Goal: Task Accomplishment & Management: Manage account settings

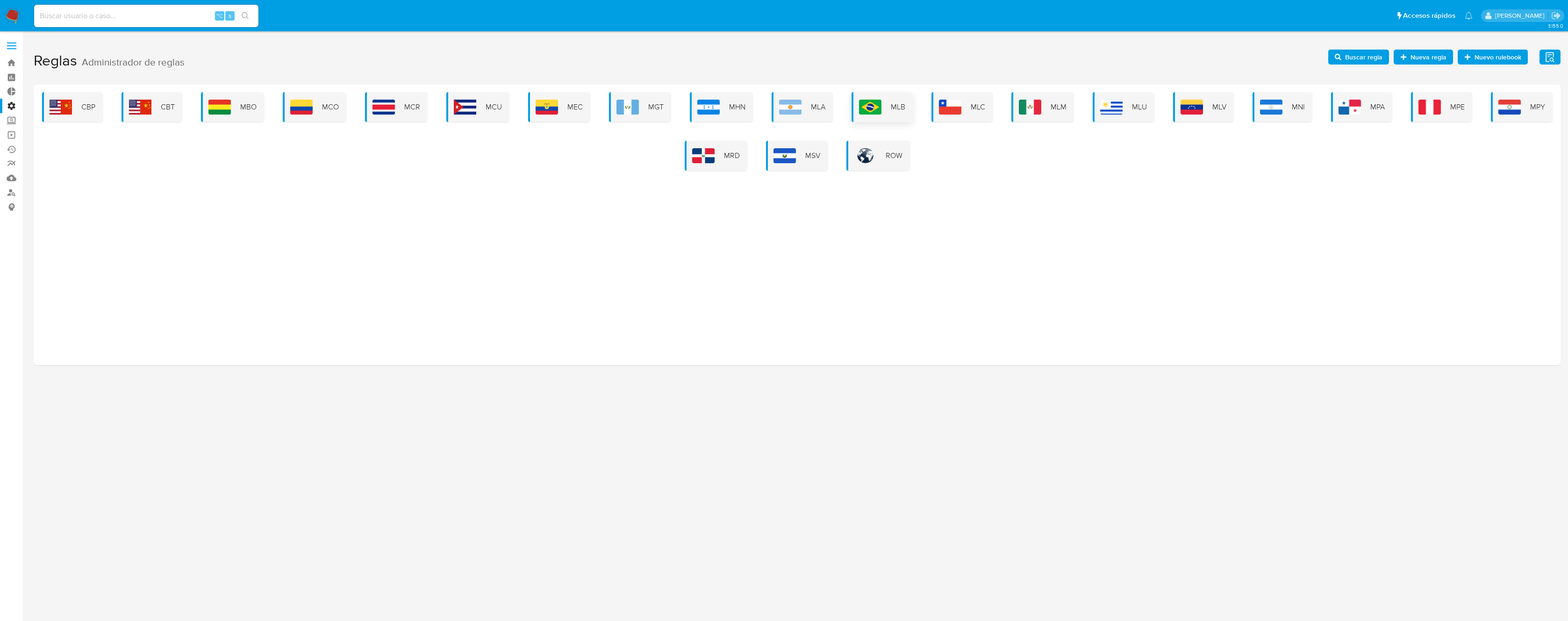
click at [885, 105] on div "MLB" at bounding box center [882, 107] width 61 height 30
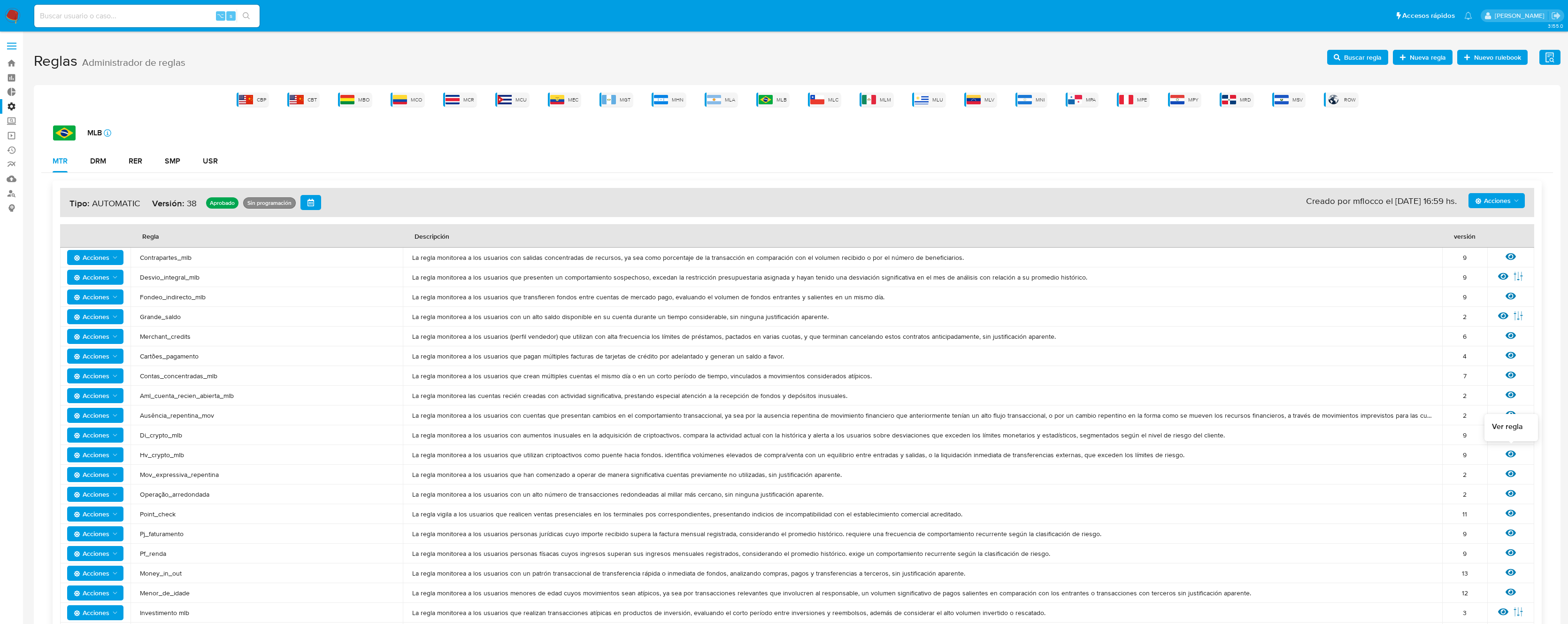
click at [1514, 455] on icon at bounding box center [1511, 454] width 10 height 7
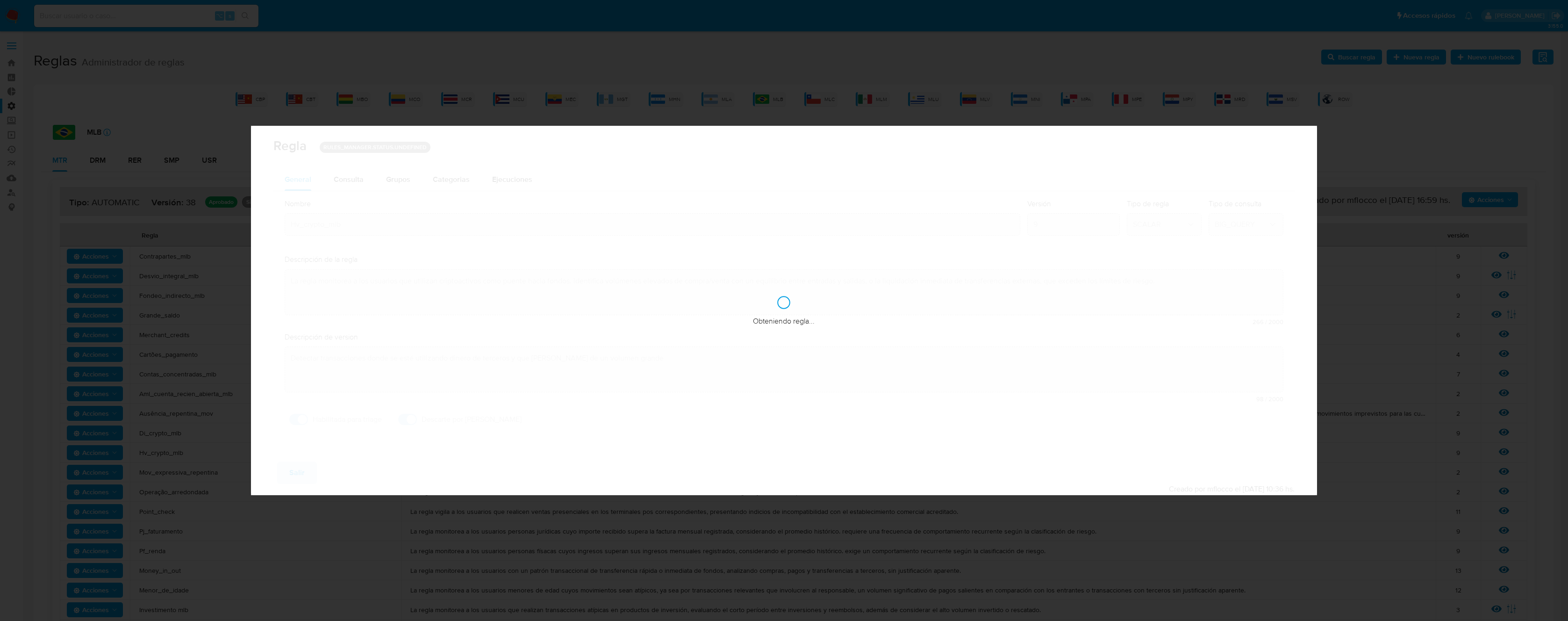
checkbox input "true"
click at [346, 180] on span "Consulta" at bounding box center [348, 180] width 30 height 11
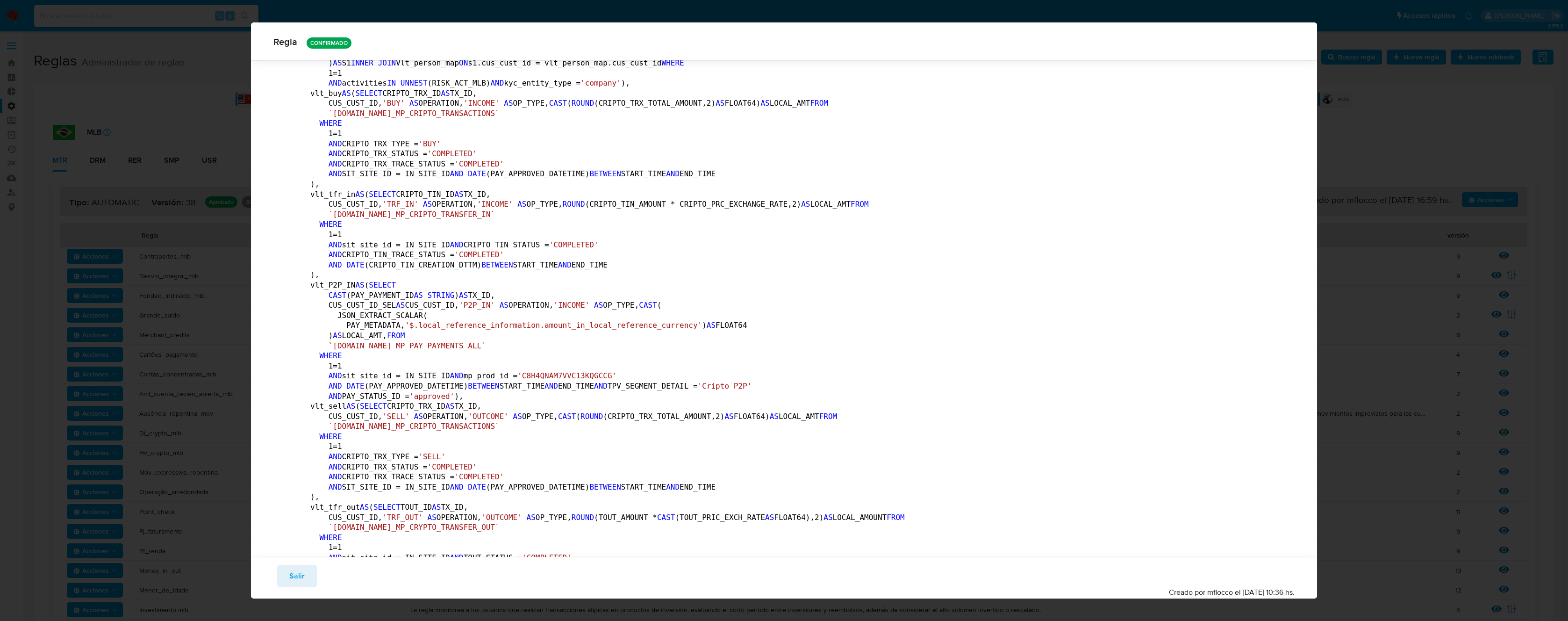
scroll to position [531, 0]
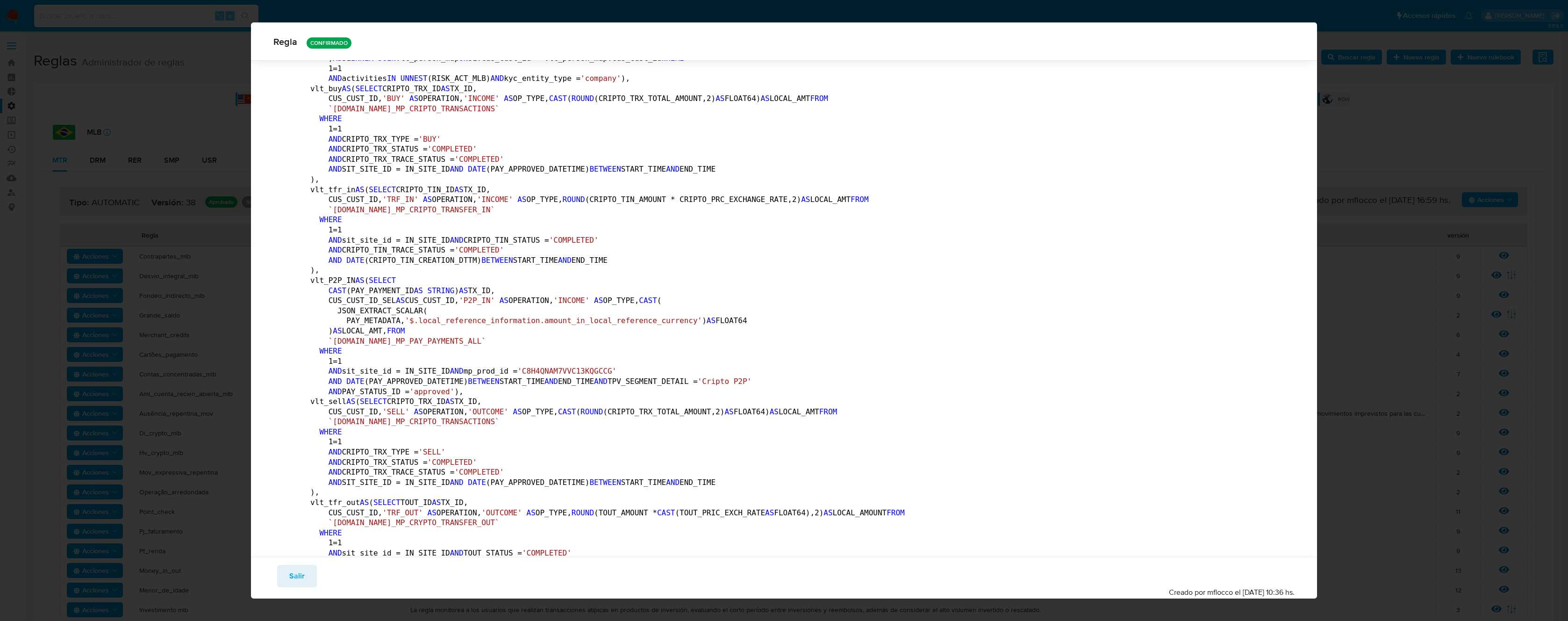
drag, startPoint x: 466, startPoint y: 508, endPoint x: 401, endPoint y: 493, distance: 66.7
drag, startPoint x: 441, startPoint y: 528, endPoint x: 337, endPoint y: 356, distance: 201.0
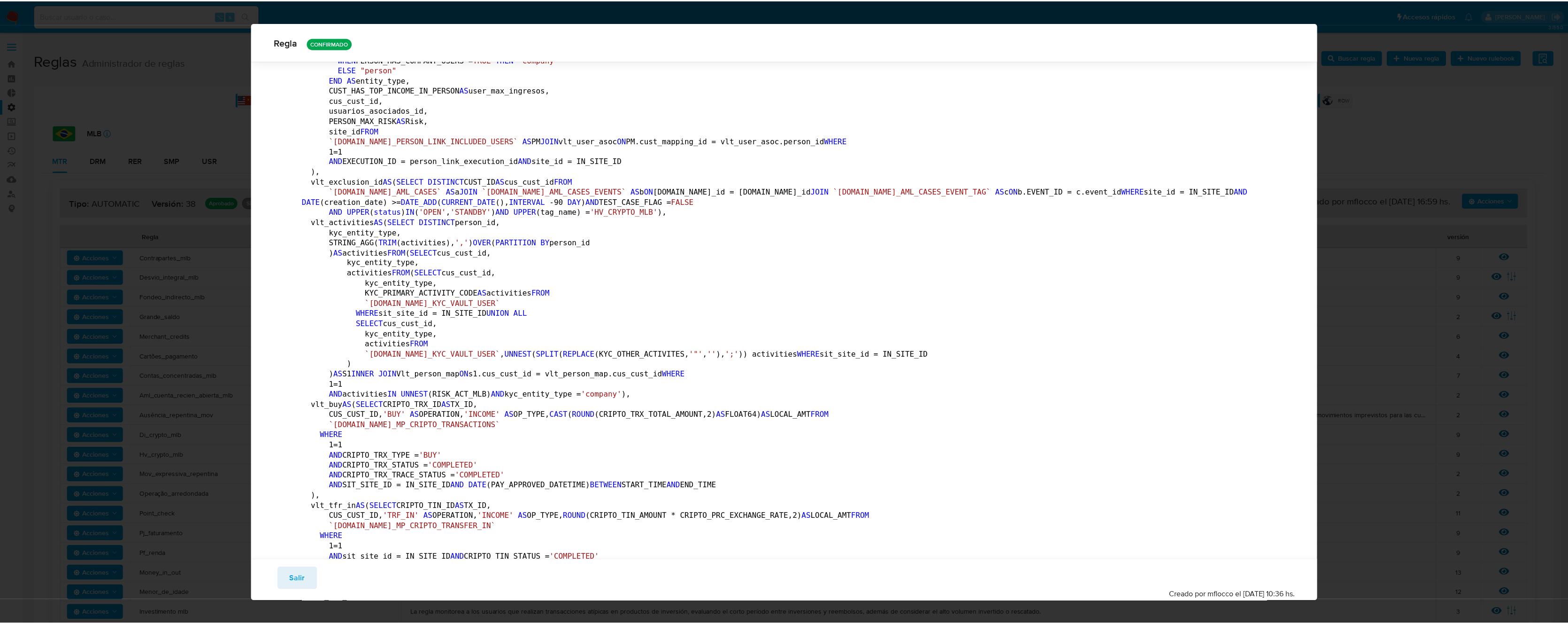
scroll to position [0, 0]
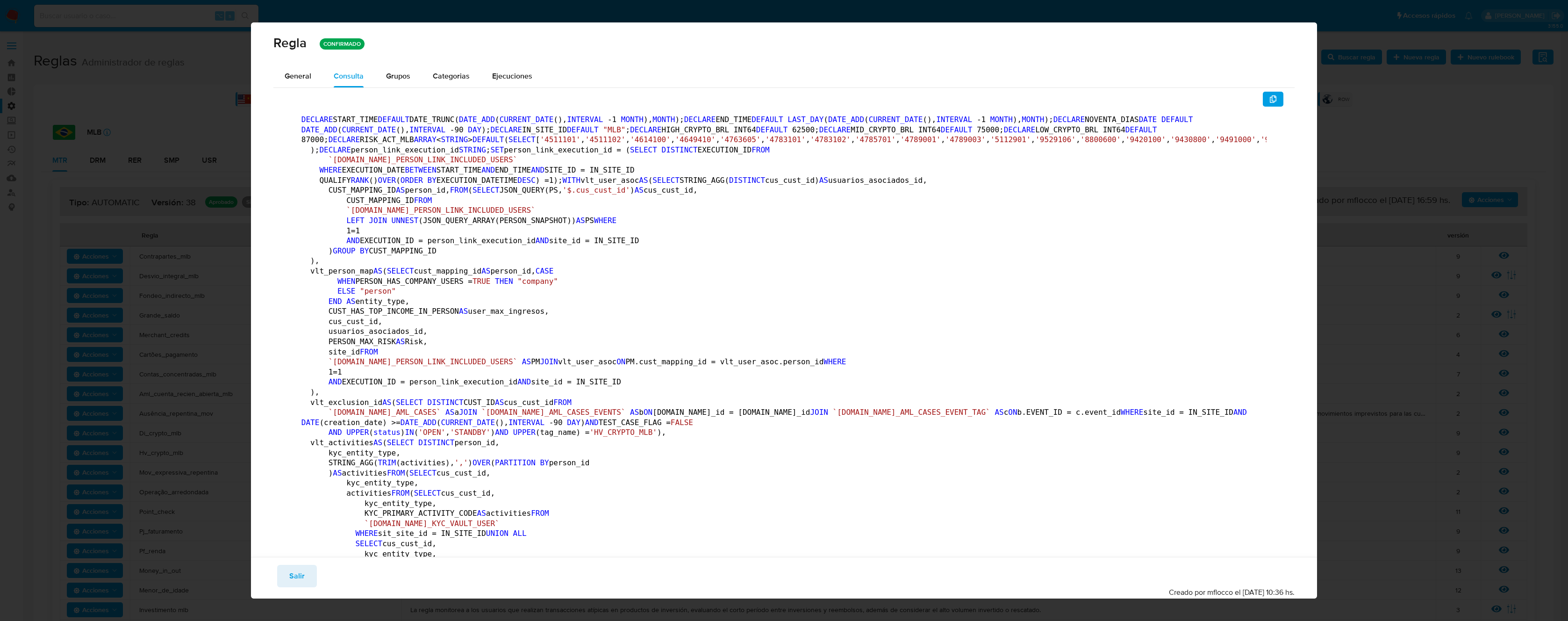
click at [301, 77] on span "General" at bounding box center [298, 76] width 27 height 11
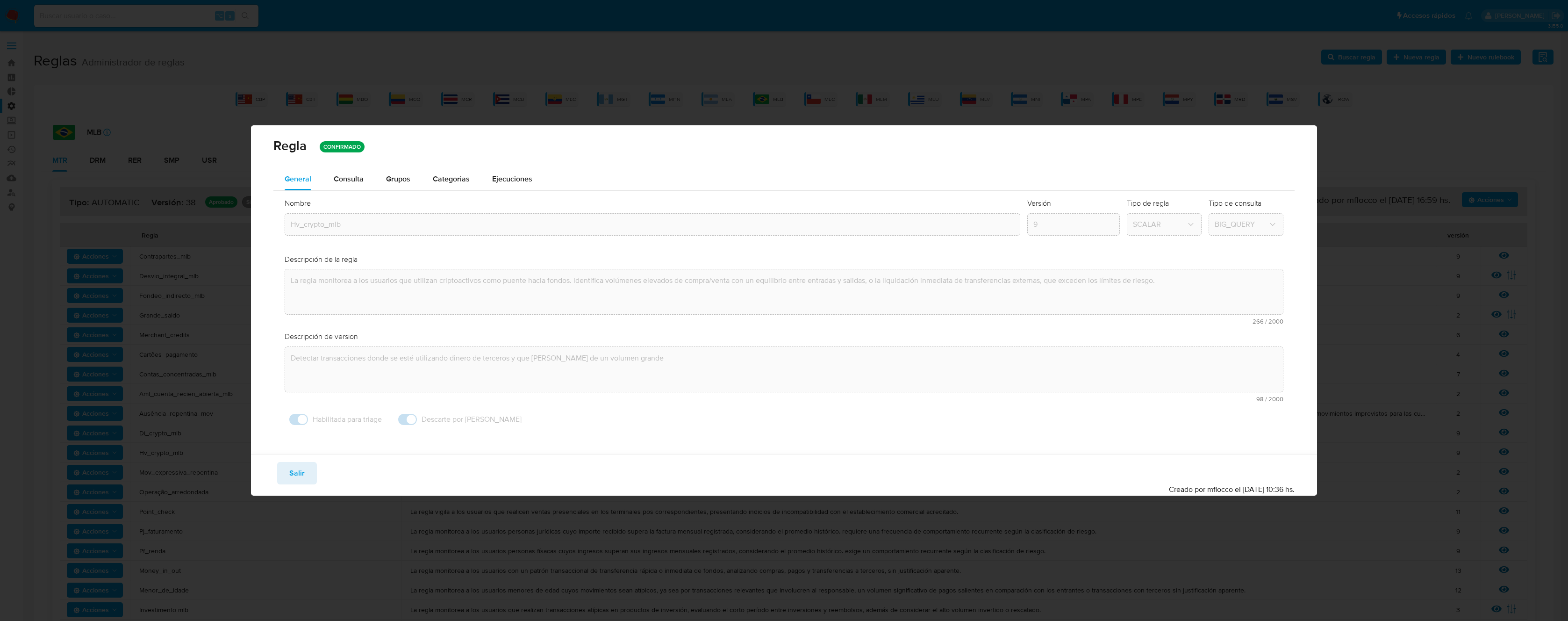
drag, startPoint x: 343, startPoint y: 248, endPoint x: 345, endPoint y: 237, distance: 11.2
click at [343, 247] on div "Nombre text-es Hv_crypto_mlb text-pt Hv_crypto_mlb Aceptar Versión 9 Tipo de re…" at bounding box center [784, 314] width 1021 height 247
click at [293, 474] on span "Salir" at bounding box center [296, 473] width 15 height 21
type input "1"
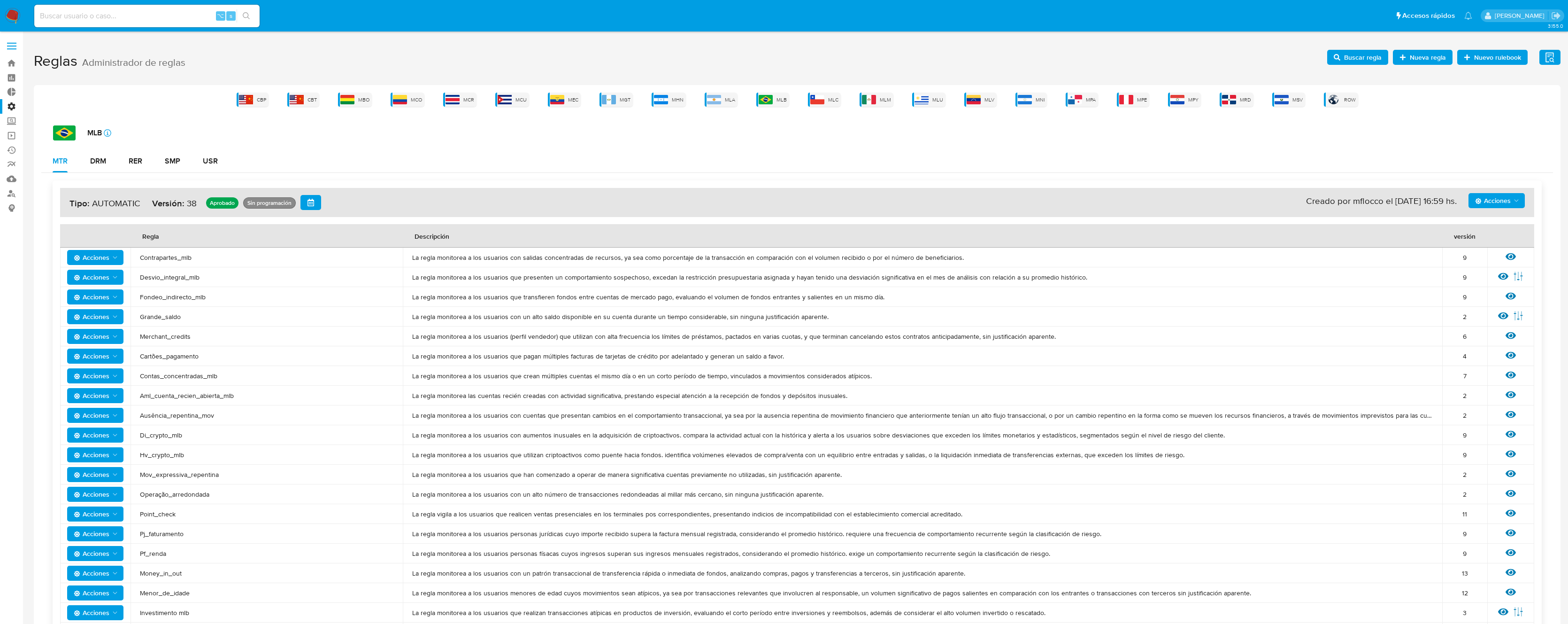
click at [185, 455] on span "Hv_crypto_mlb" at bounding box center [267, 455] width 254 height 9
drag, startPoint x: 190, startPoint y: 456, endPoint x: 139, endPoint y: 456, distance: 51.0
click at [139, 456] on td "Hv_crypto_mlb" at bounding box center [266, 455] width 272 height 20
click at [177, 452] on span "Hv_crypto_mlb" at bounding box center [267, 455] width 254 height 9
click at [176, 451] on span "Hv_crypto_mlb" at bounding box center [267, 455] width 254 height 9
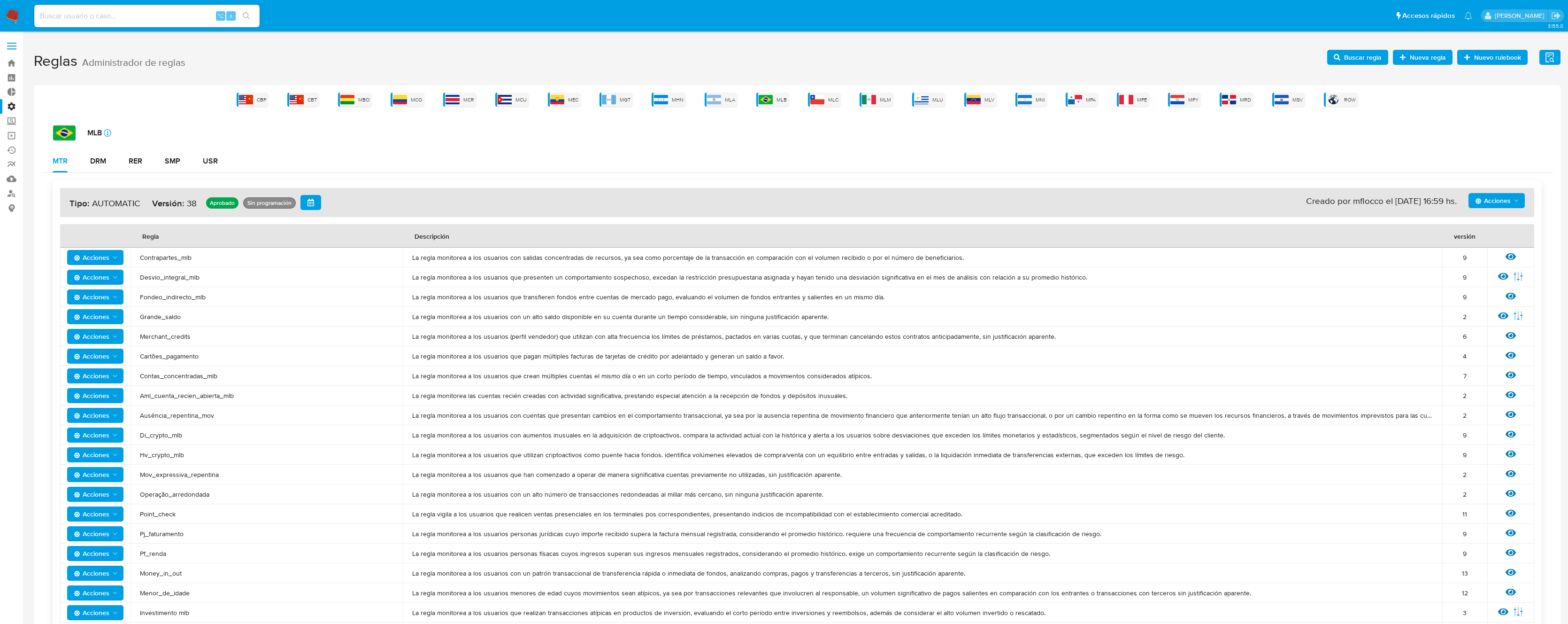
click at [176, 451] on span "Hv_crypto_mlb" at bounding box center [267, 455] width 254 height 9
